Goal: Navigation & Orientation: Find specific page/section

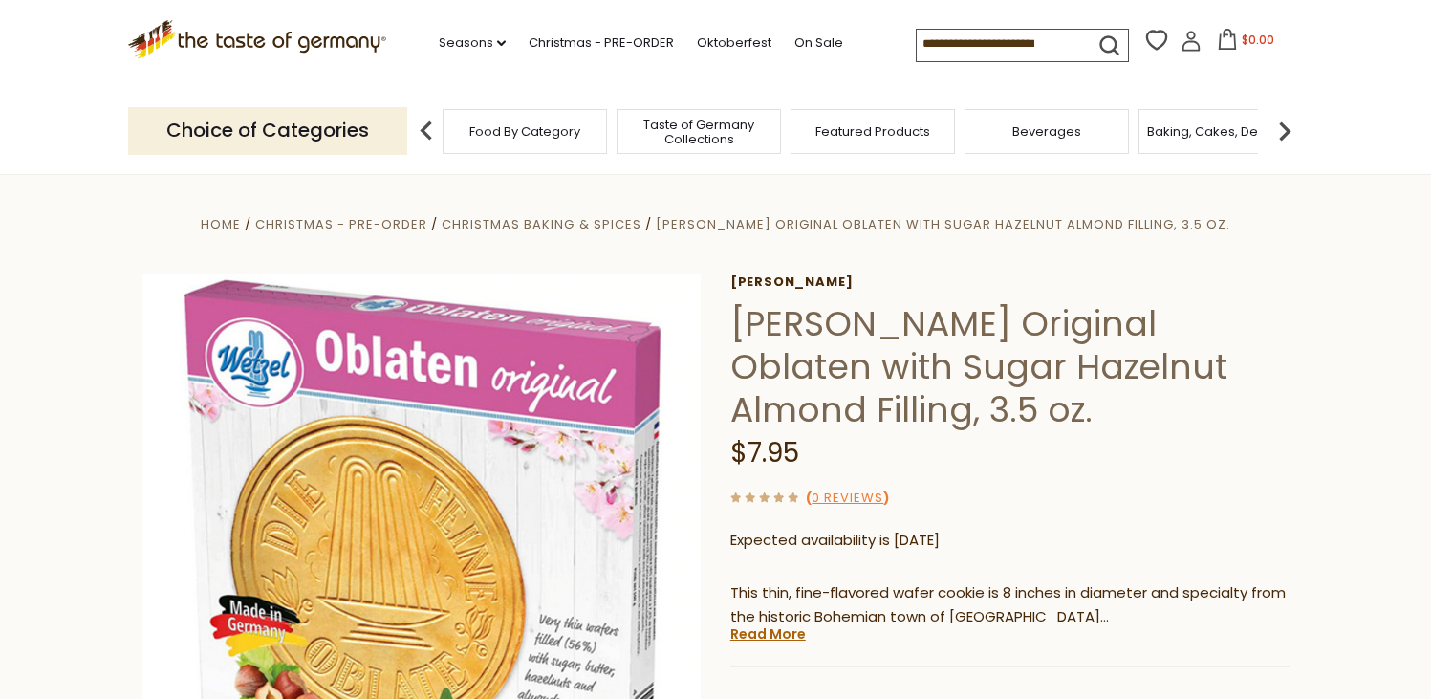
click at [1288, 128] on img at bounding box center [1285, 131] width 38 height 38
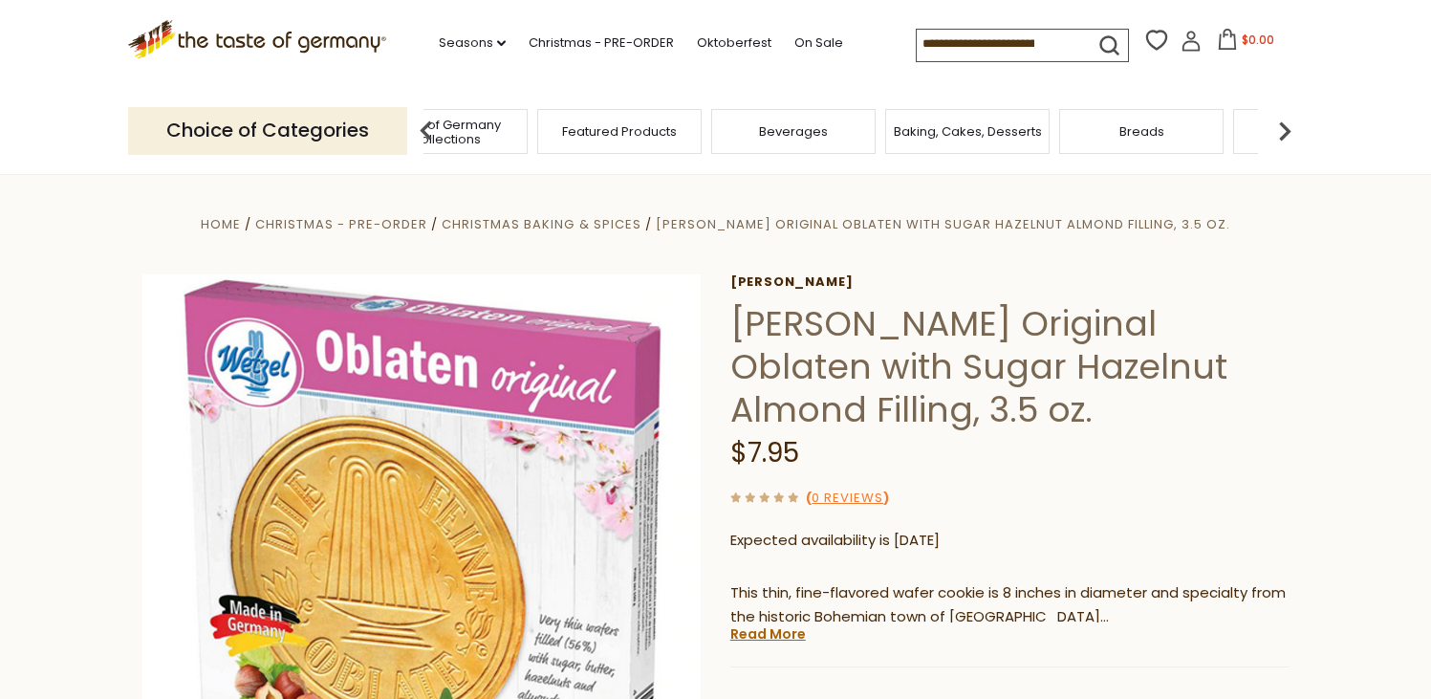
click at [1288, 128] on img at bounding box center [1285, 131] width 38 height 38
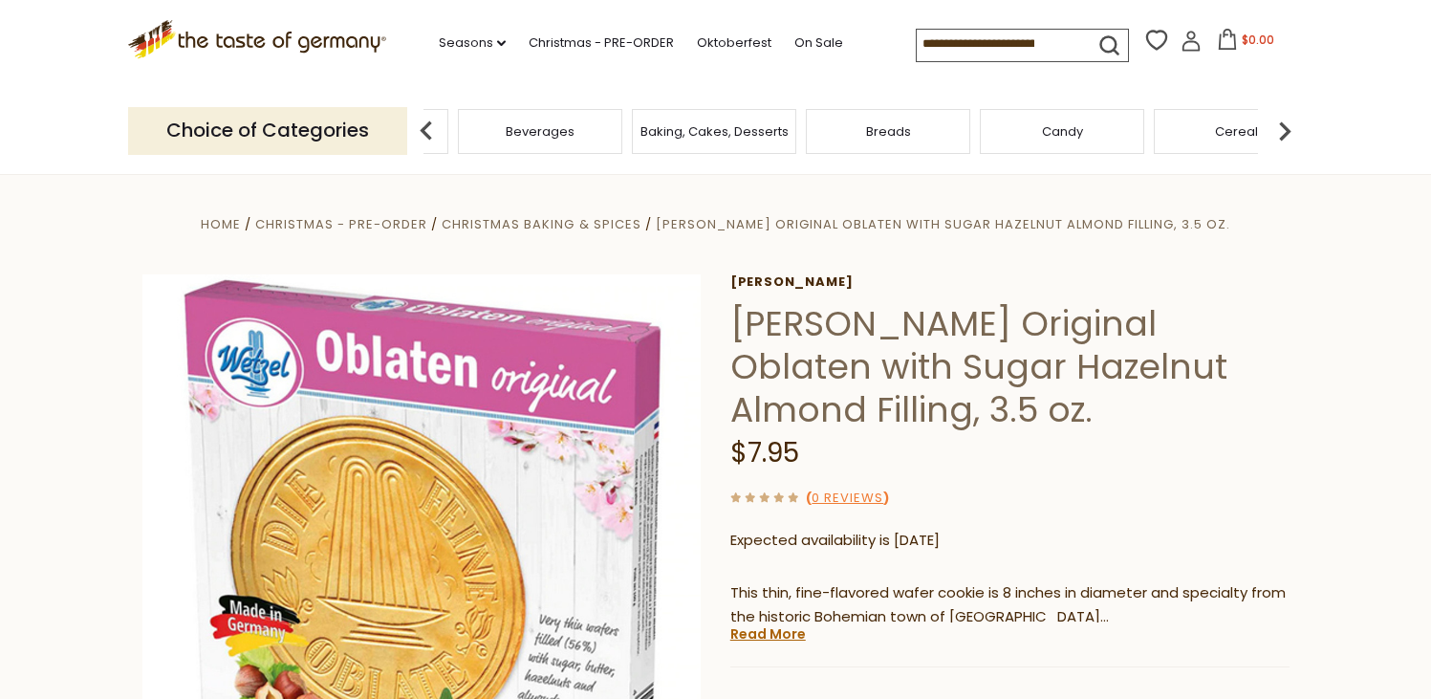
click at [1288, 128] on img at bounding box center [1285, 131] width 38 height 38
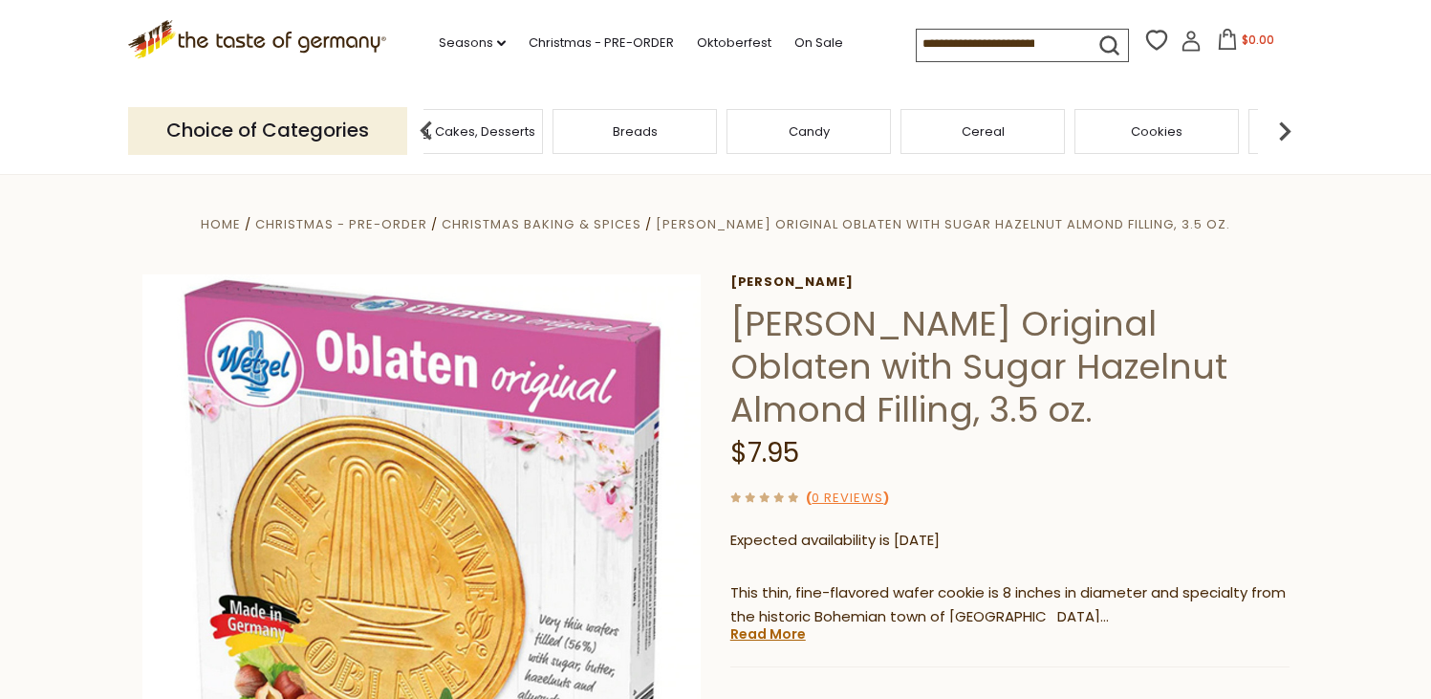
click at [1288, 128] on img at bounding box center [1285, 131] width 38 height 38
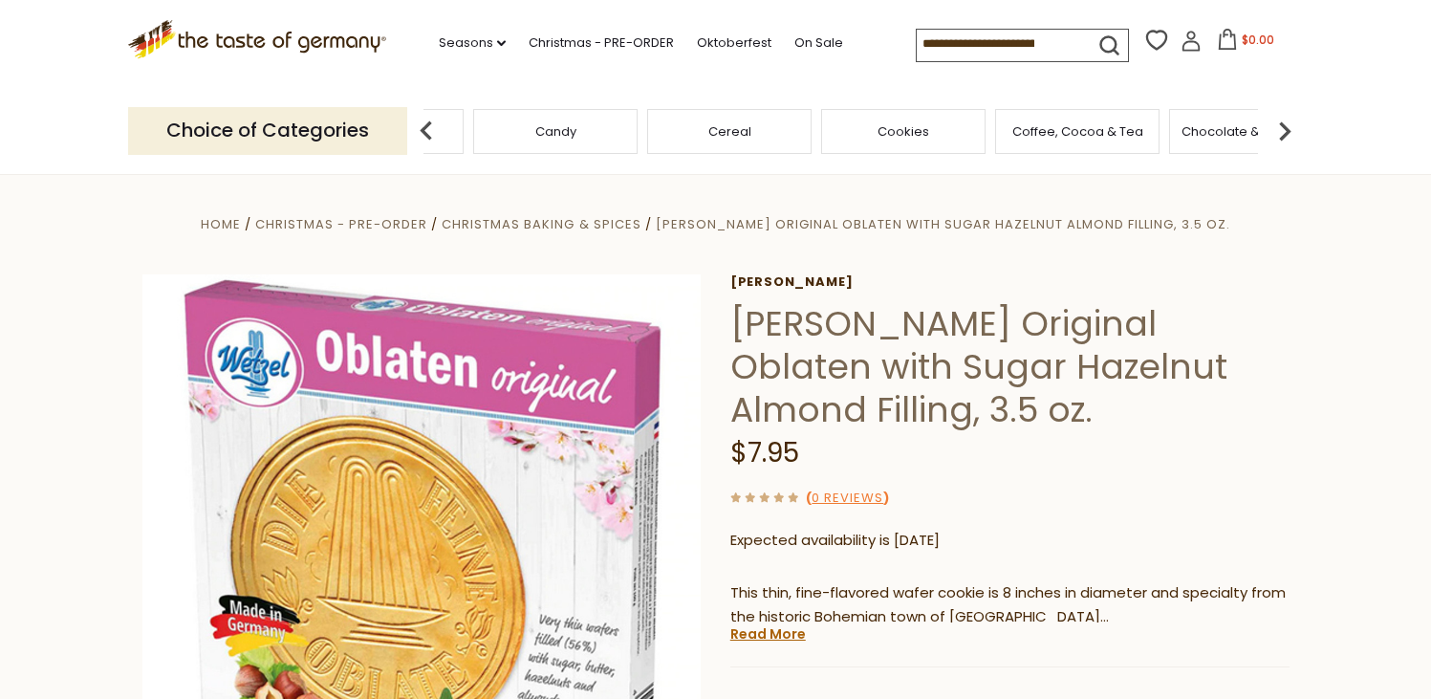
click at [1288, 128] on img at bounding box center [1285, 131] width 38 height 38
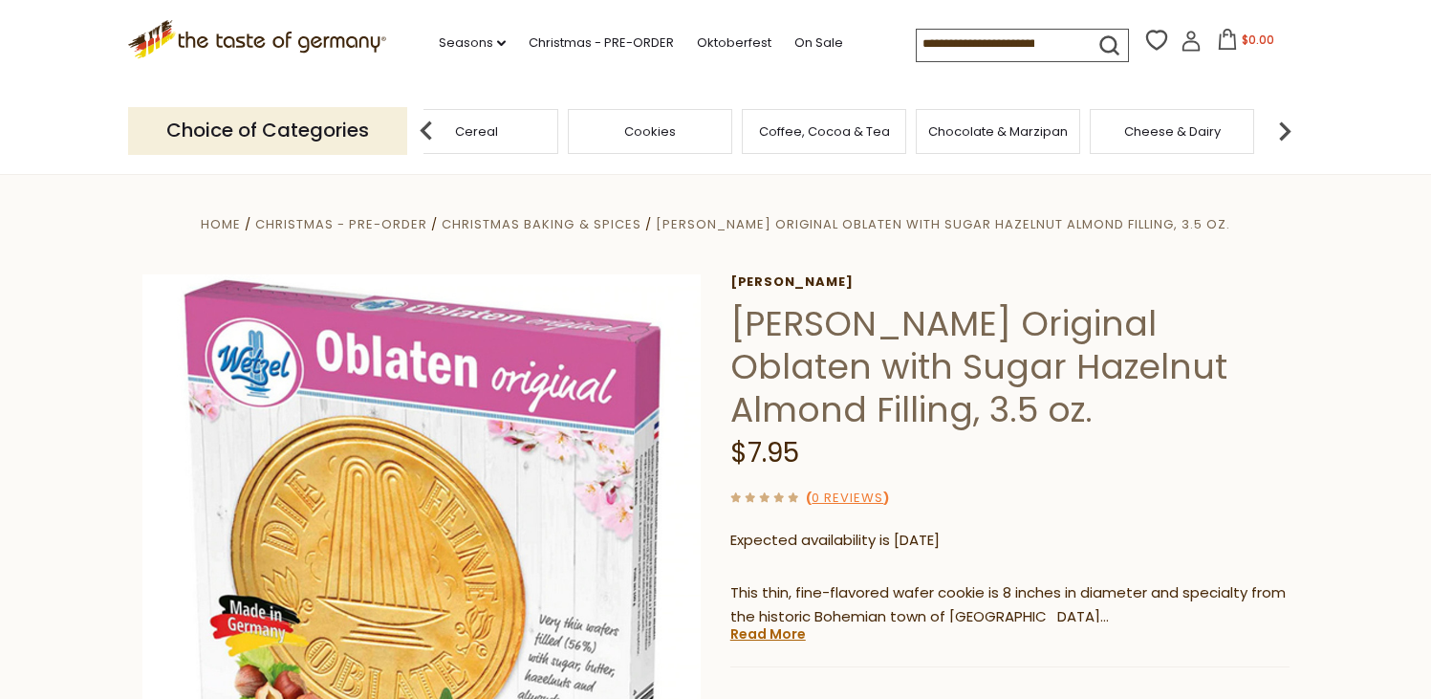
click at [1288, 128] on img at bounding box center [1285, 131] width 38 height 38
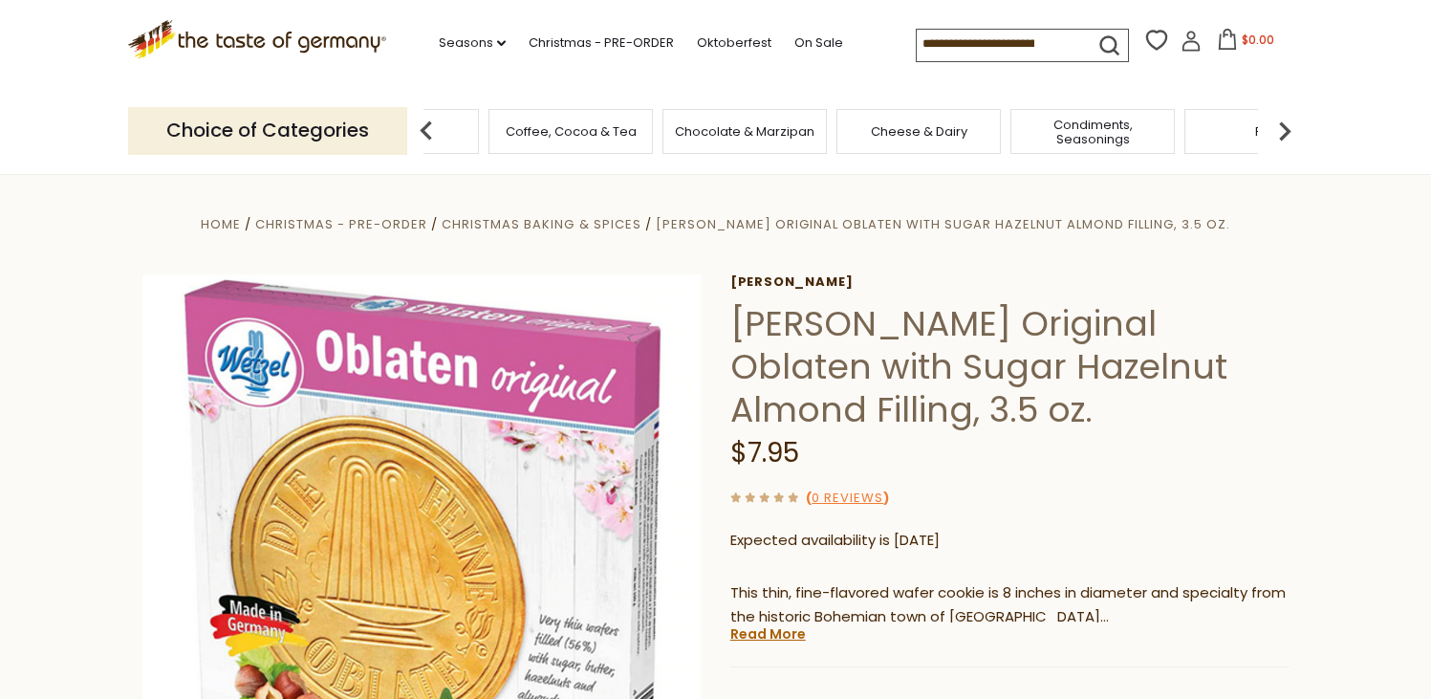
click at [1288, 128] on img at bounding box center [1285, 131] width 38 height 38
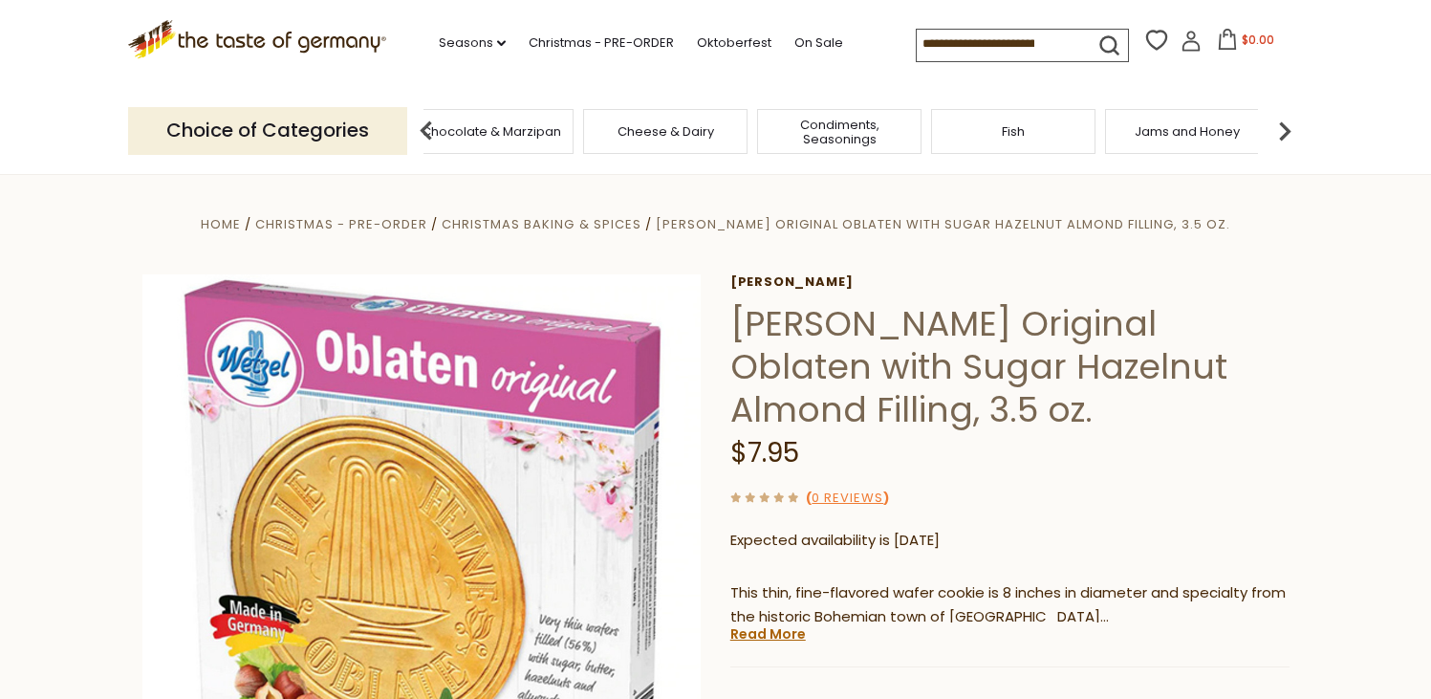
click at [1288, 128] on img at bounding box center [1285, 131] width 38 height 38
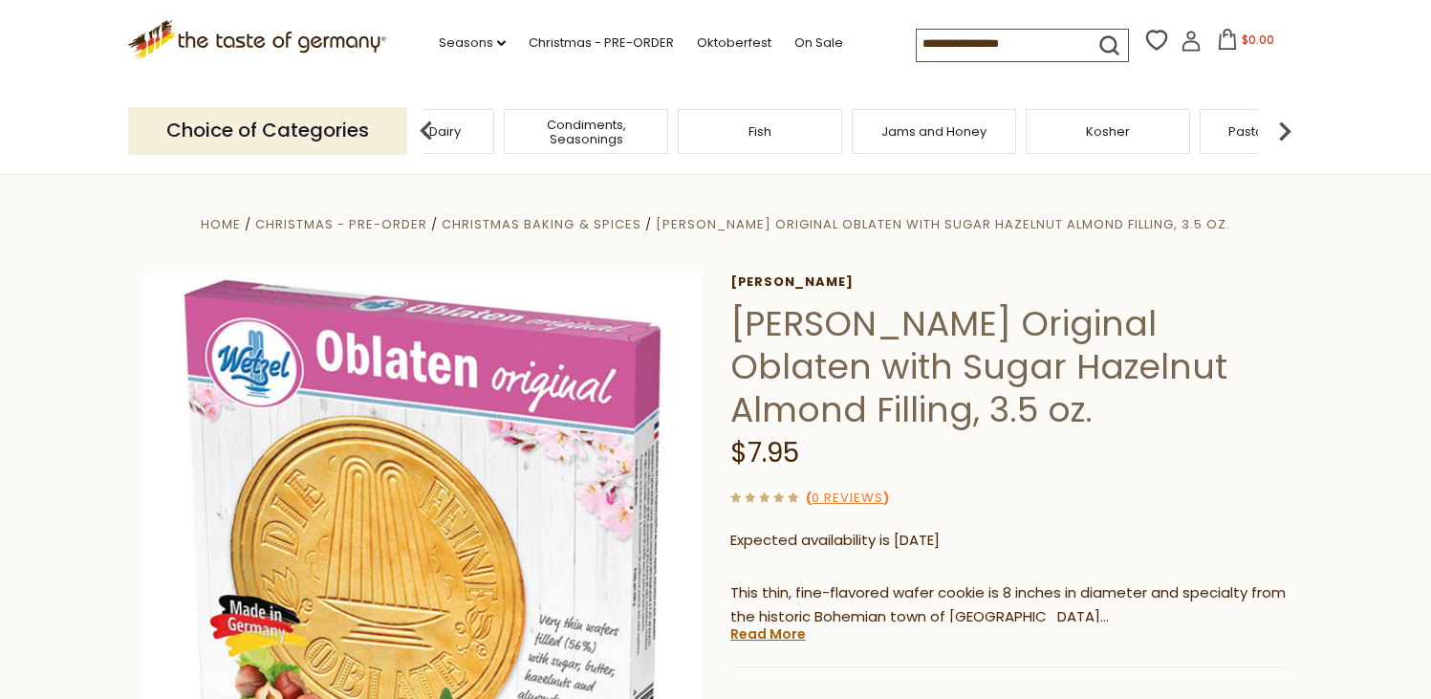
click at [1288, 128] on img at bounding box center [1285, 131] width 38 height 38
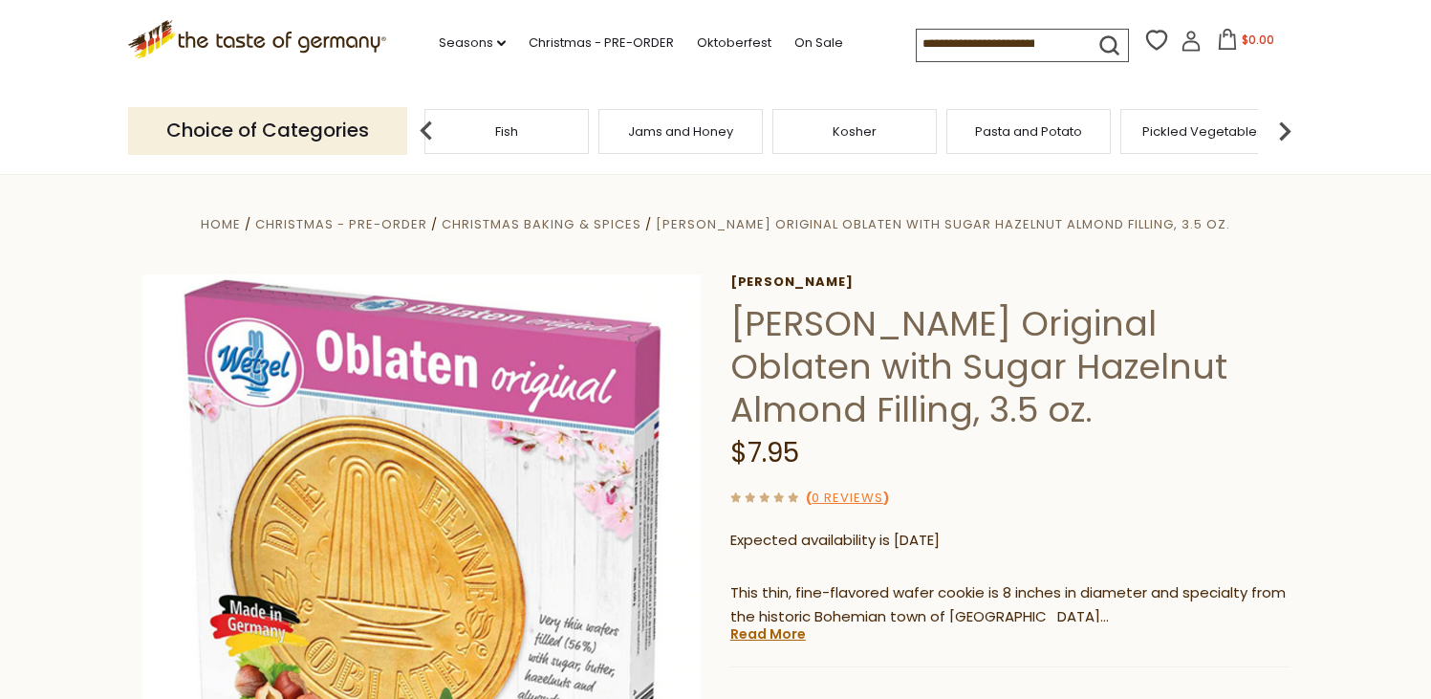
click at [849, 140] on div "Kosher" at bounding box center [854, 131] width 164 height 45
